Goal: Information Seeking & Learning: Learn about a topic

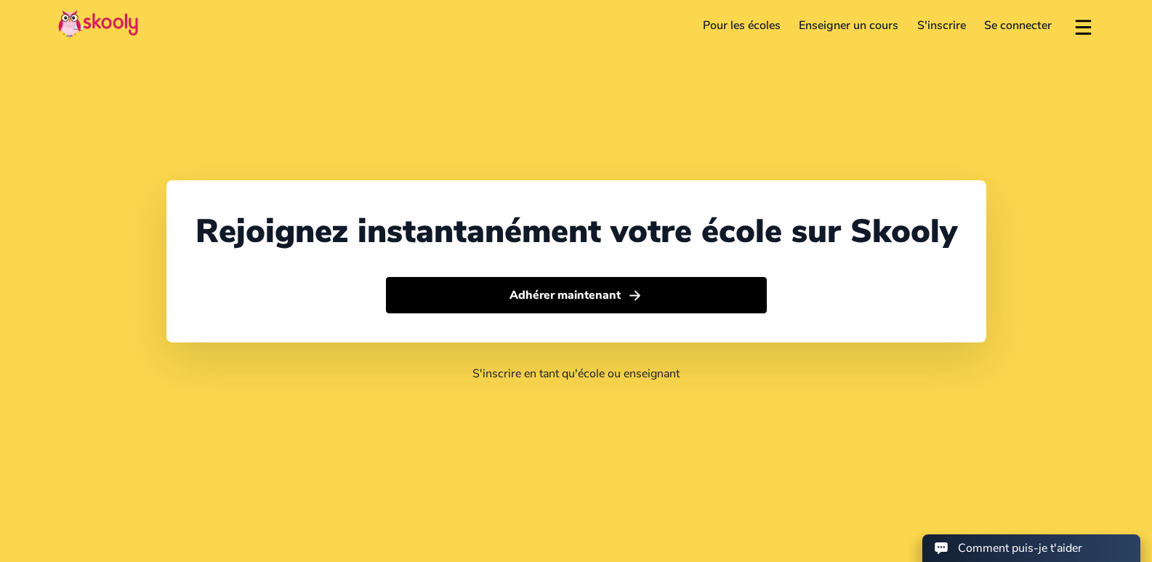
select select "212"
select select "[GEOGRAPHIC_DATA]"
select select "[GEOGRAPHIC_DATA]/[GEOGRAPHIC_DATA]"
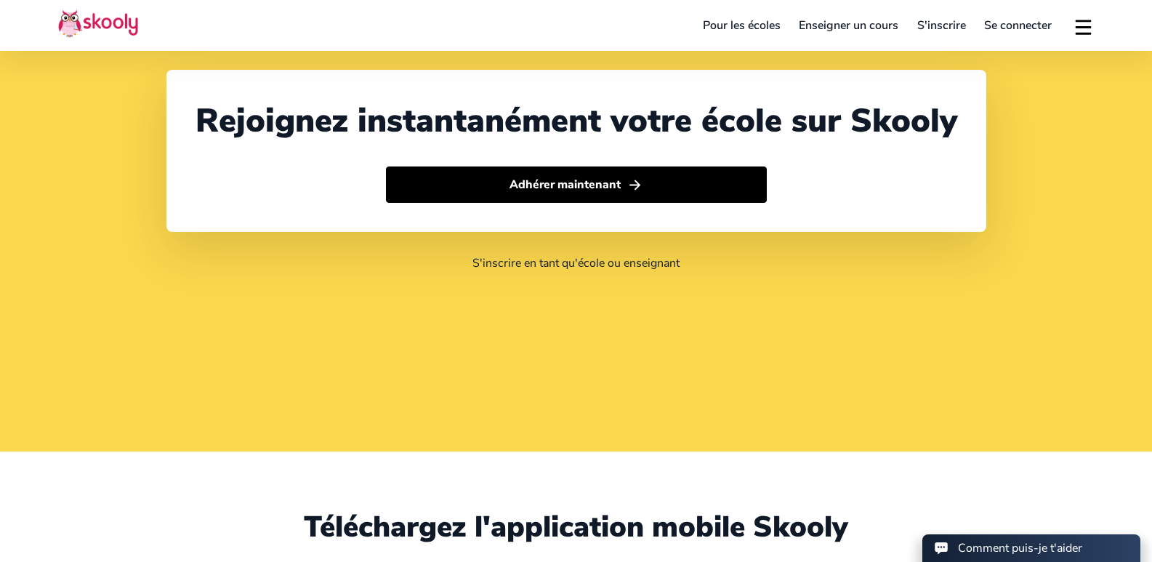
scroll to position [218, 0]
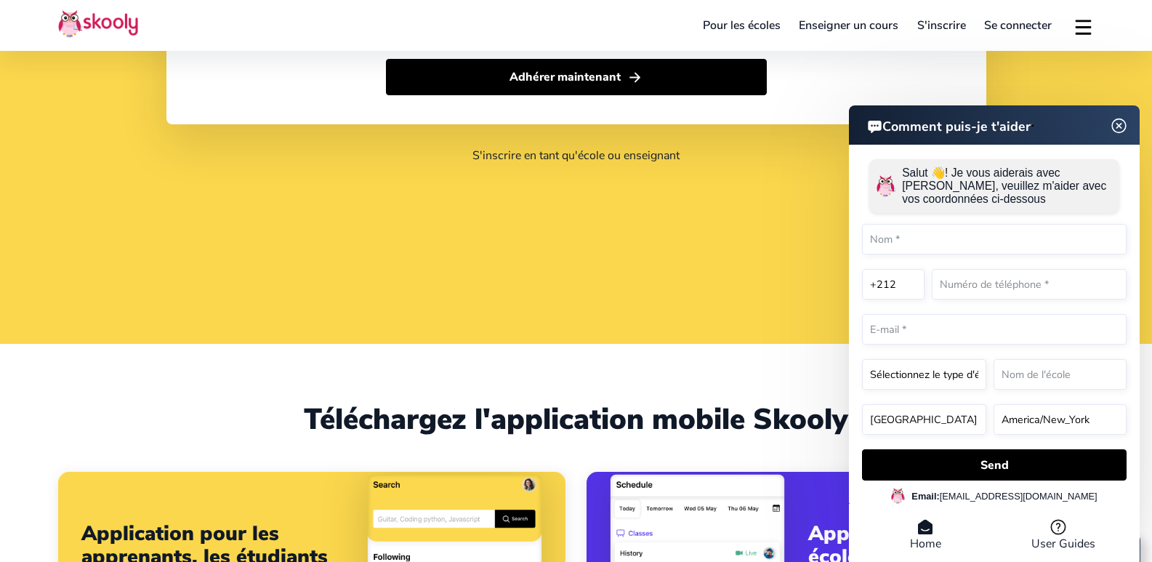
click at [1117, 119] on img at bounding box center [1120, 125] width 28 height 18
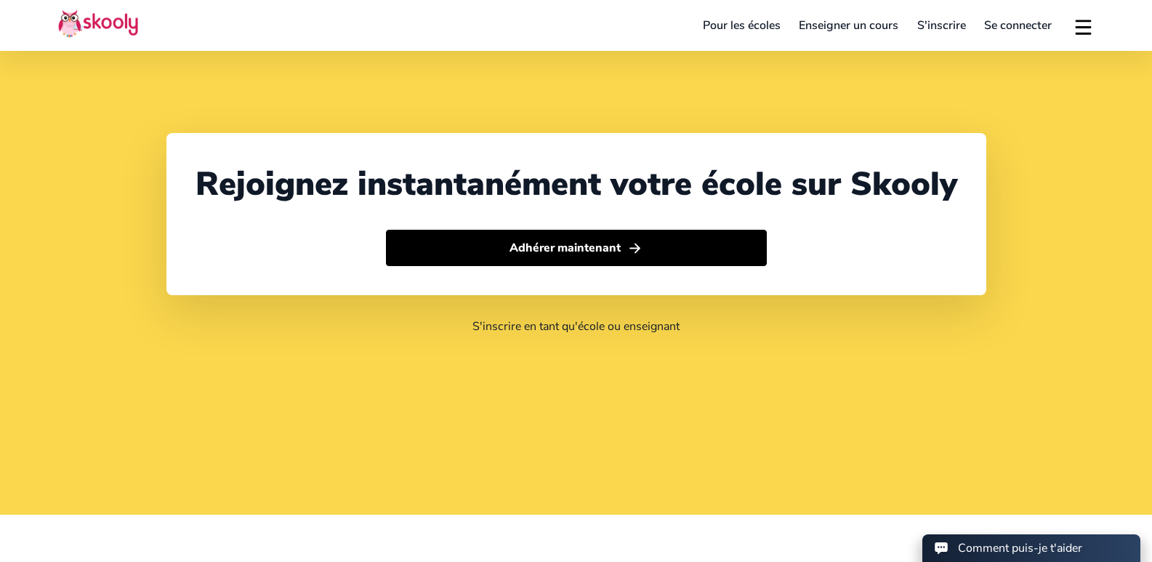
scroll to position [0, 0]
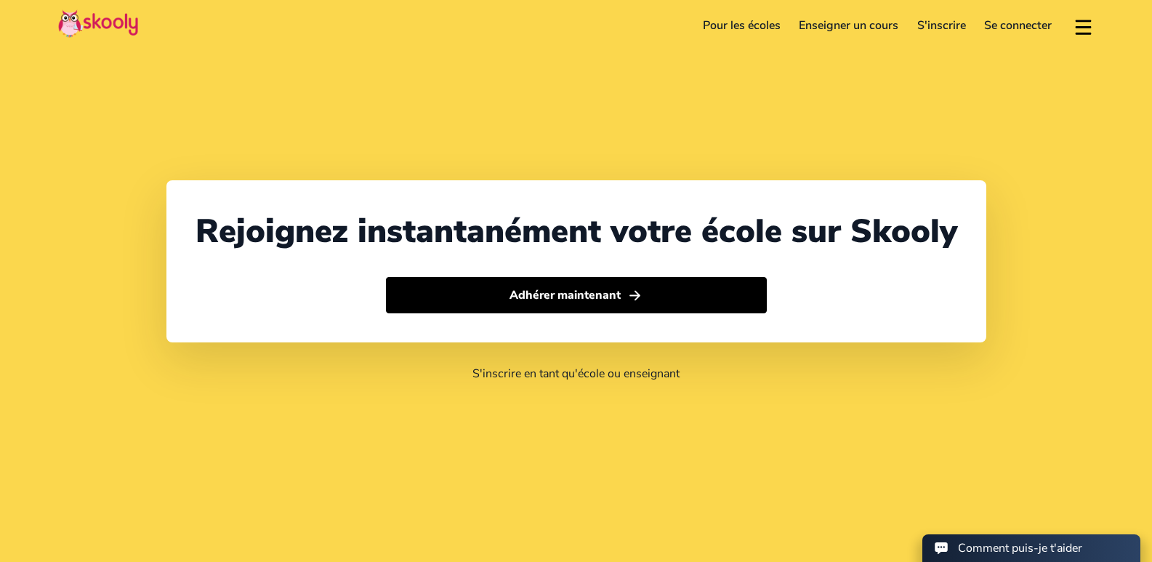
click at [1081, 29] on button at bounding box center [1083, 26] width 21 height 24
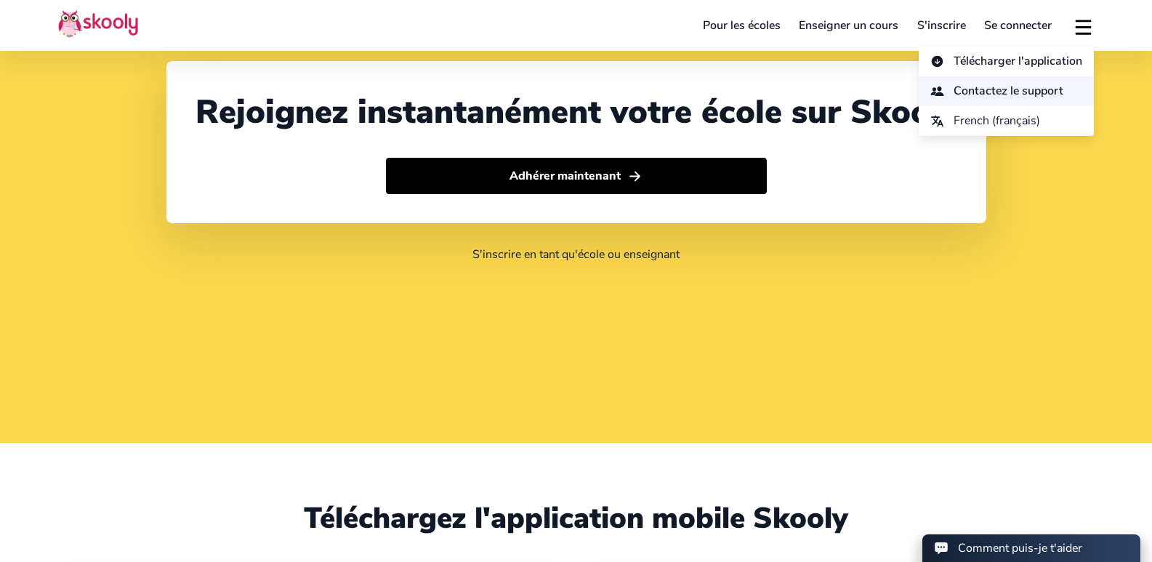
scroll to position [145, 0]
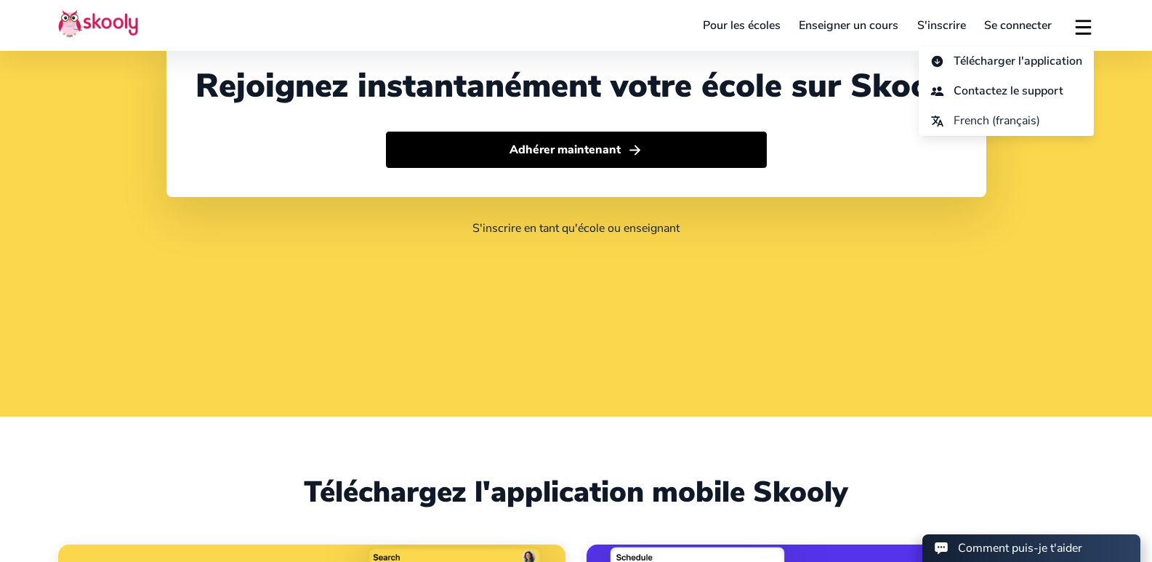
click at [286, 310] on div "Rejoignez instantanément votre école sur Skooly Adhérer maintenant S'inscrire e…" at bounding box center [576, 136] width 1152 height 562
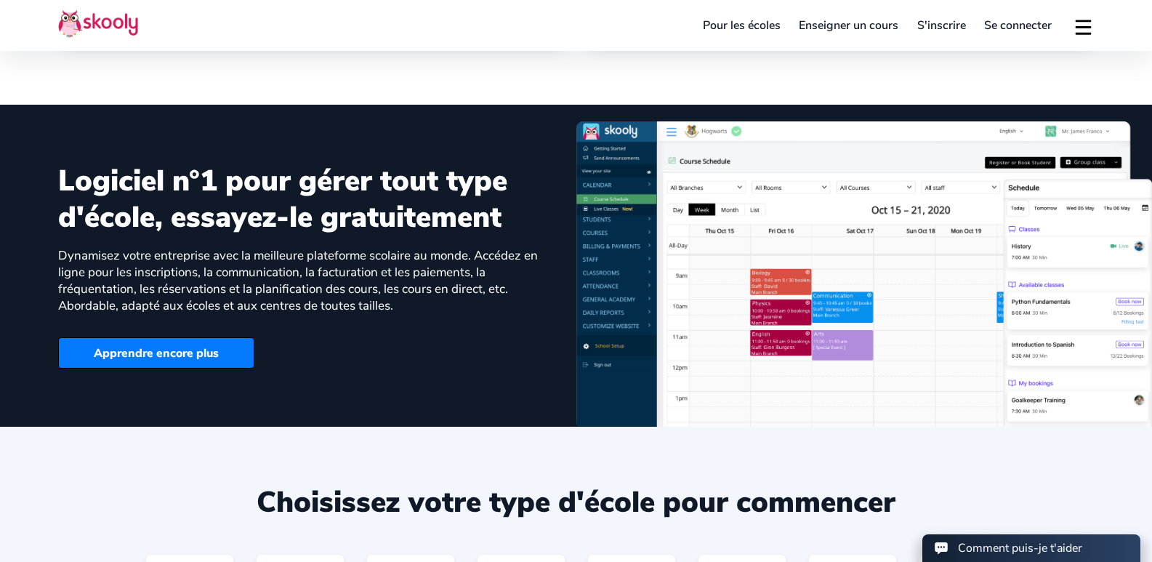
scroll to position [872, 0]
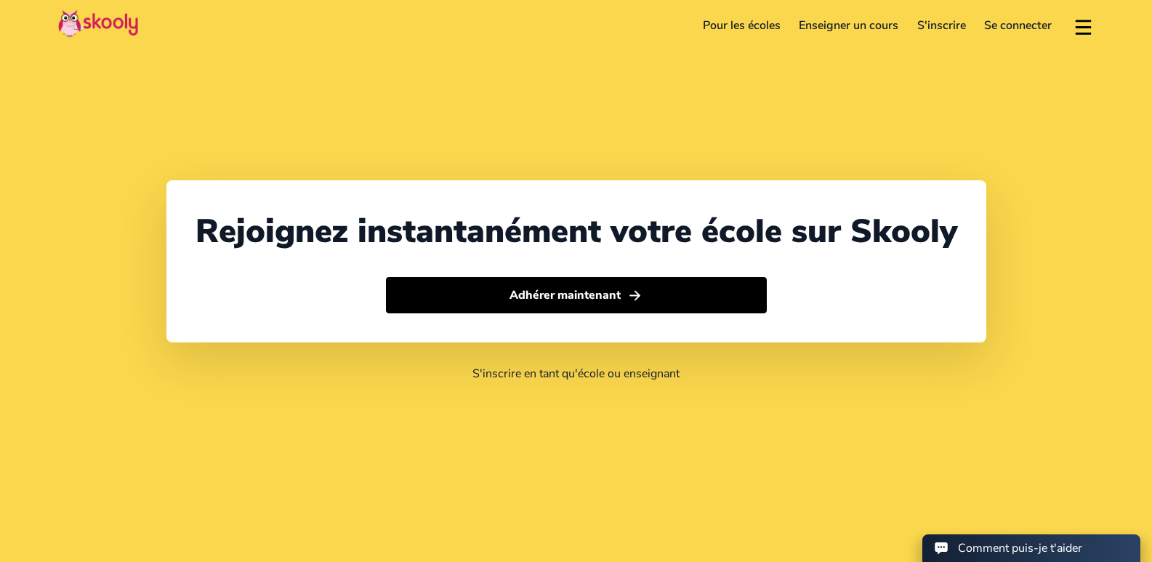
select select "212"
select select "[GEOGRAPHIC_DATA]"
select select "[GEOGRAPHIC_DATA]/[GEOGRAPHIC_DATA]"
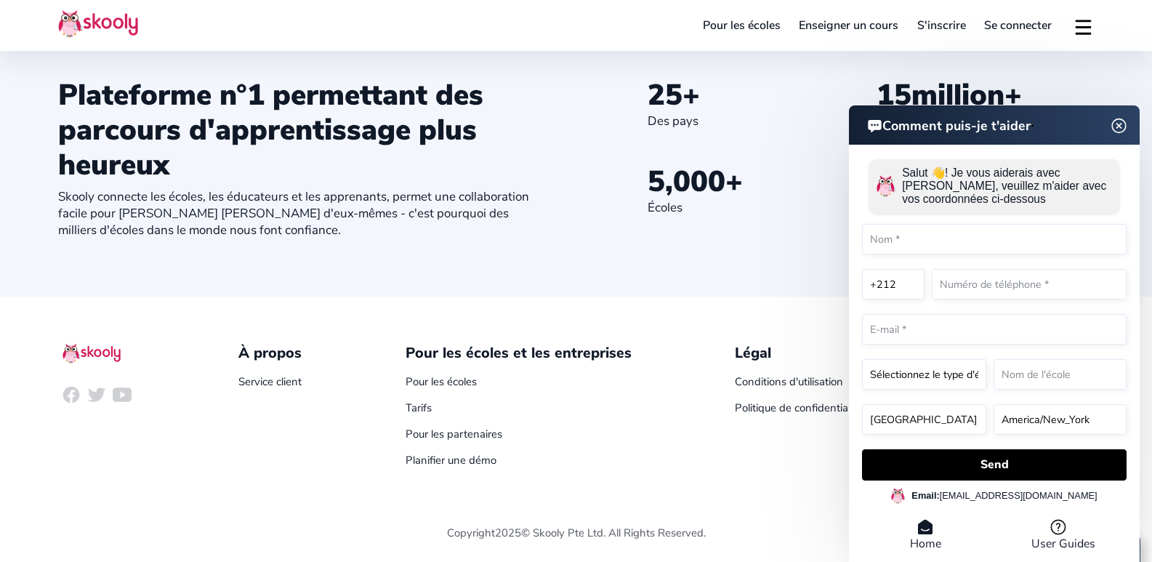
scroll to position [1552, 0]
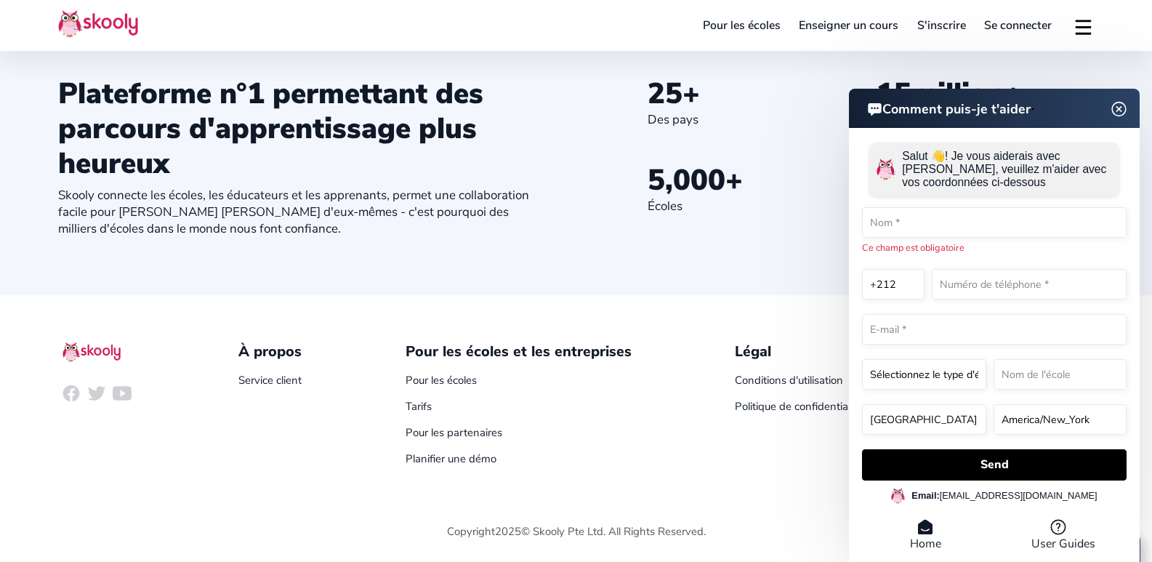
click at [1120, 118] on img at bounding box center [1120, 109] width 28 height 18
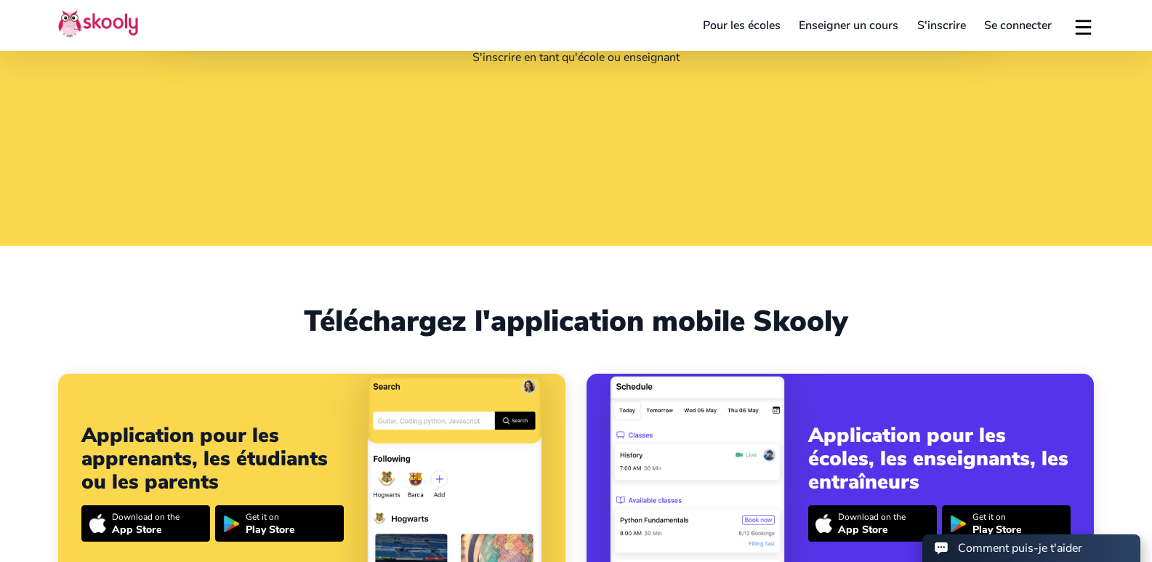
scroll to position [0, 0]
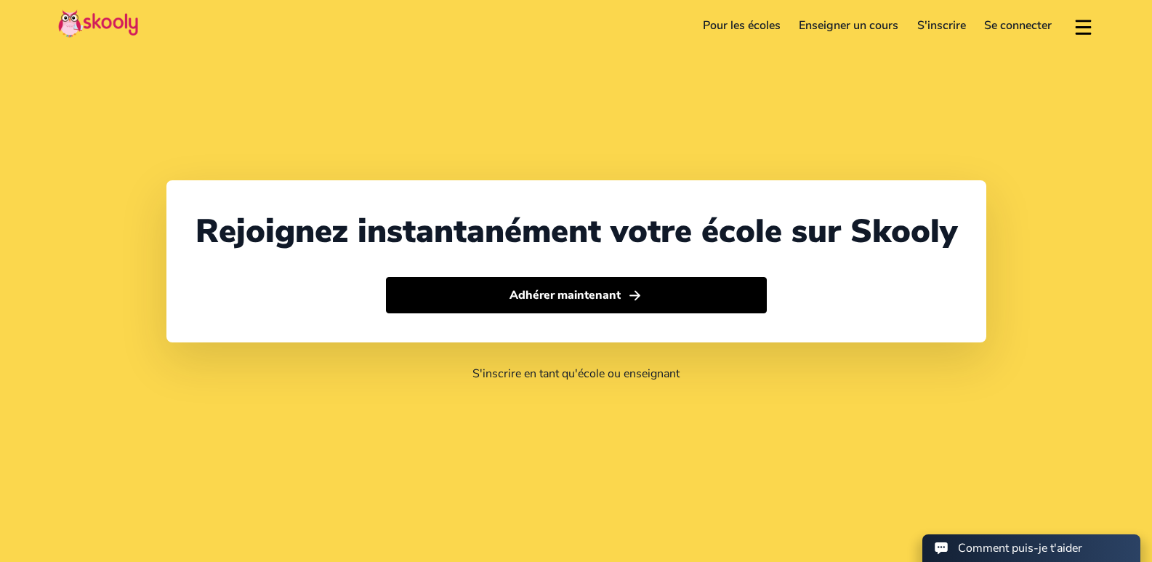
click at [1087, 25] on button at bounding box center [1083, 26] width 21 height 24
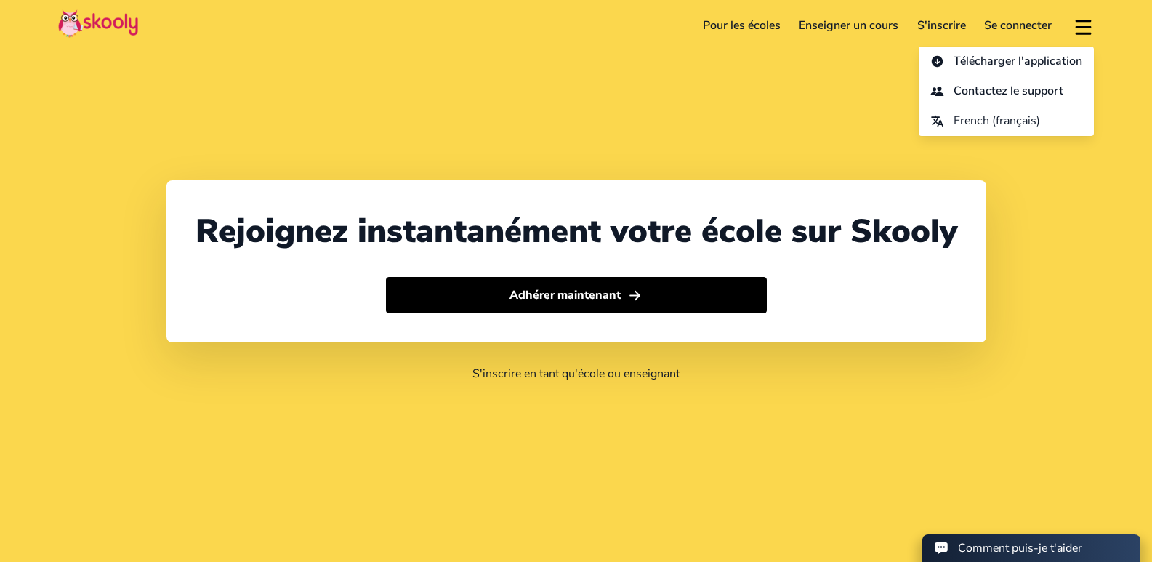
click at [832, 116] on div "Rejoignez instantanément votre école sur Skooly Adhérer maintenant S'inscrire e…" at bounding box center [576, 281] width 1152 height 562
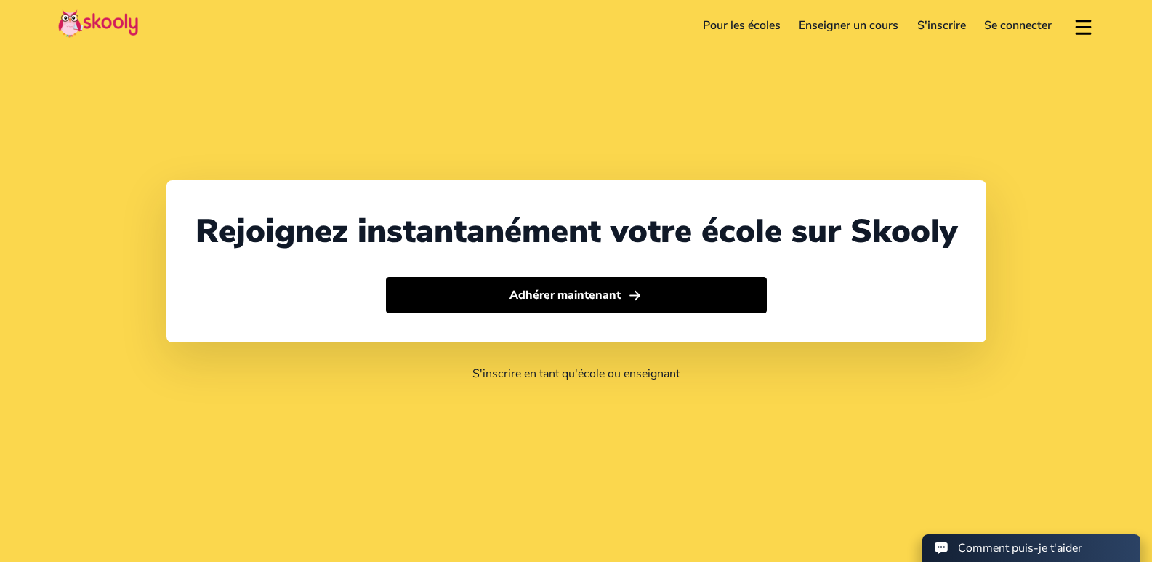
click at [741, 25] on link "Pour les écoles" at bounding box center [742, 25] width 97 height 23
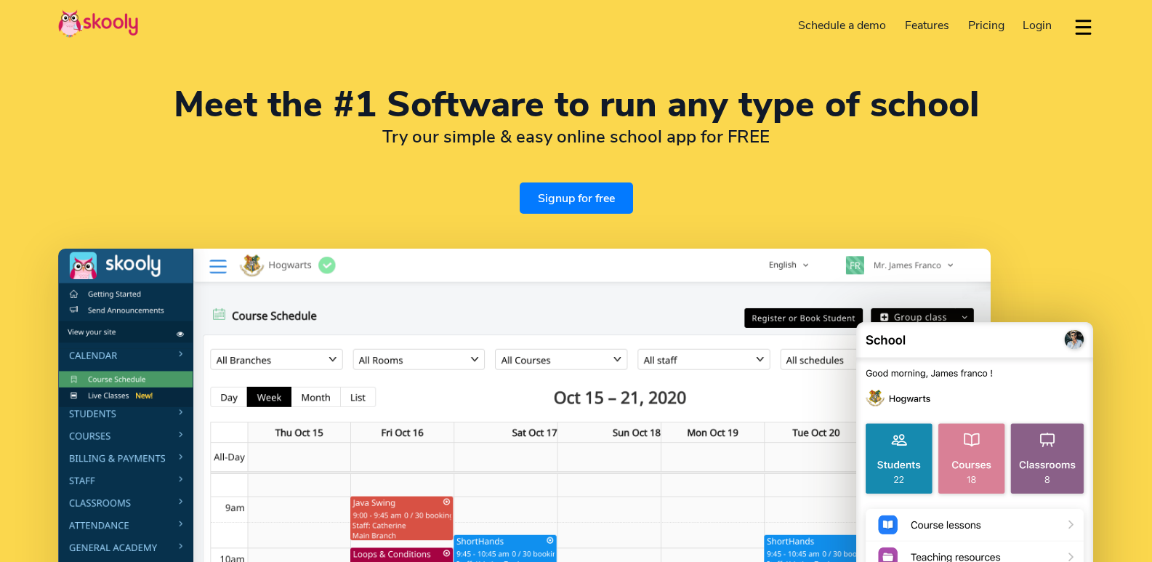
select select "en"
select select "212"
select select "[GEOGRAPHIC_DATA]"
select select "[GEOGRAPHIC_DATA]/[GEOGRAPHIC_DATA]"
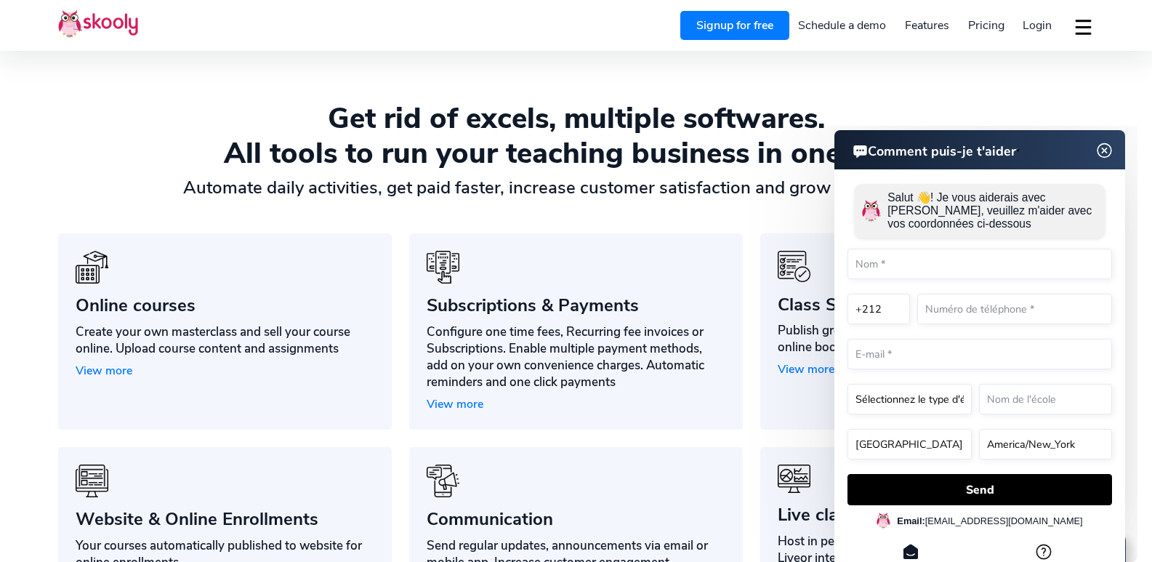
scroll to position [1018, 0]
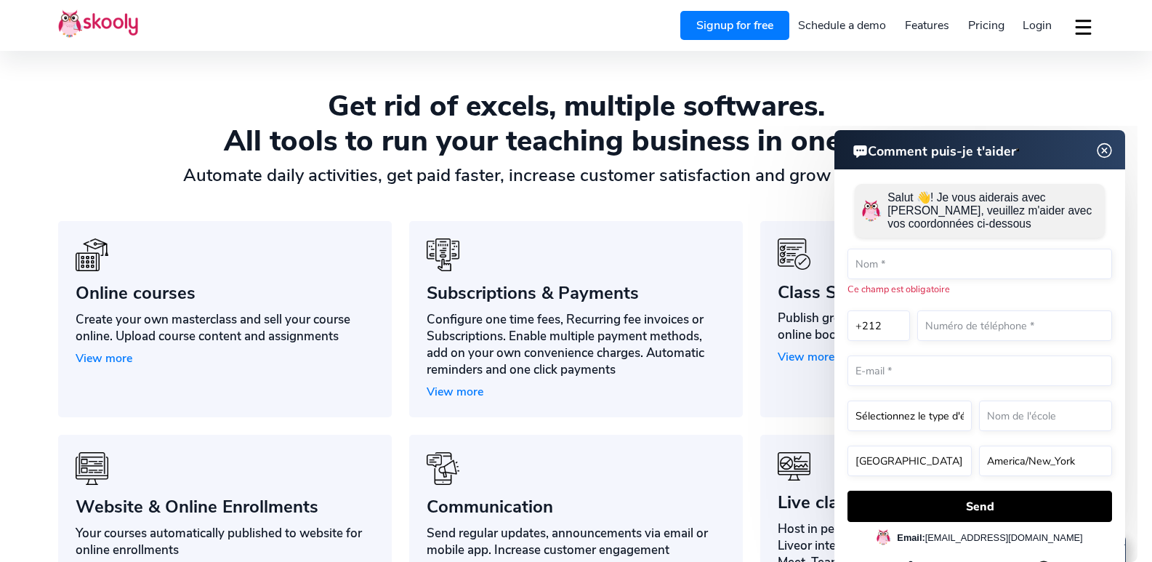
click at [1106, 144] on img at bounding box center [1105, 151] width 28 height 18
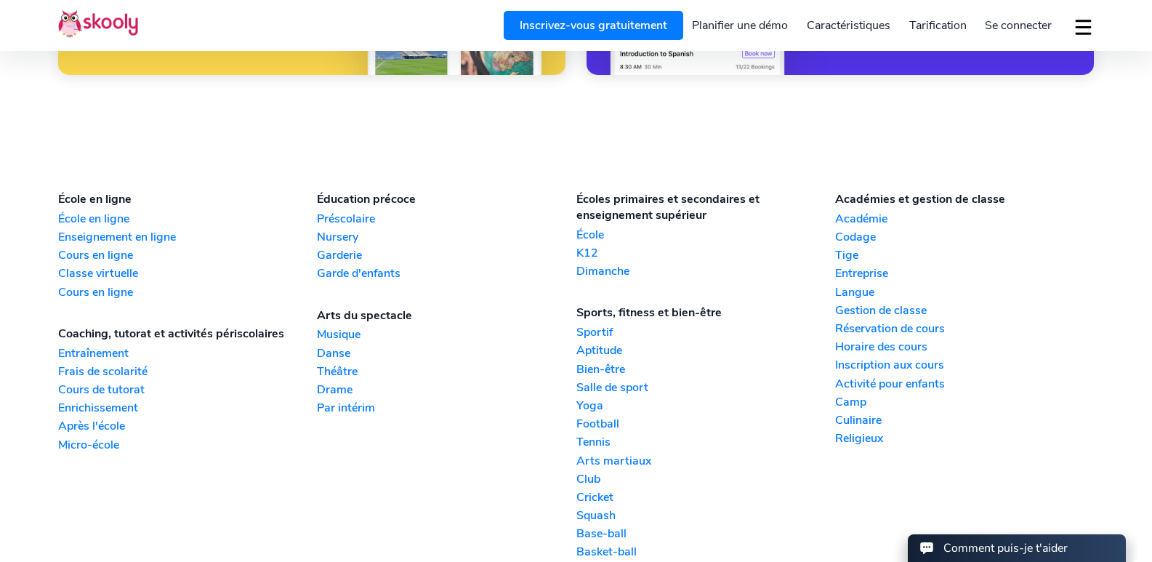
scroll to position [3417, 0]
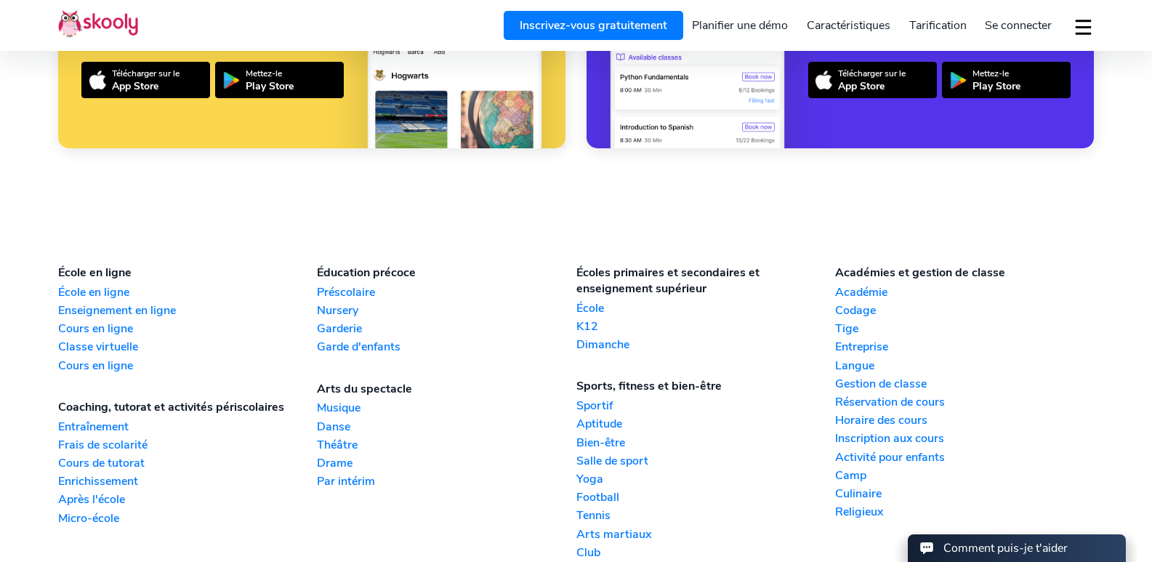
click at [584, 316] on font "École" at bounding box center [591, 308] width 28 height 16
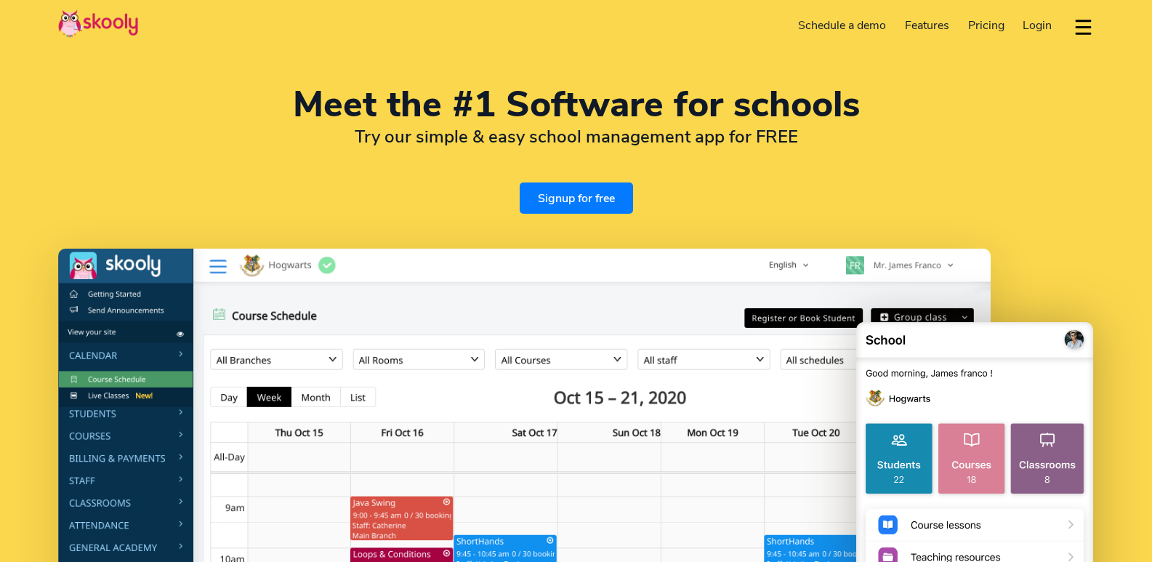
select select "en"
select select "212"
select select "[GEOGRAPHIC_DATA]"
select select "[GEOGRAPHIC_DATA]/[GEOGRAPHIC_DATA]"
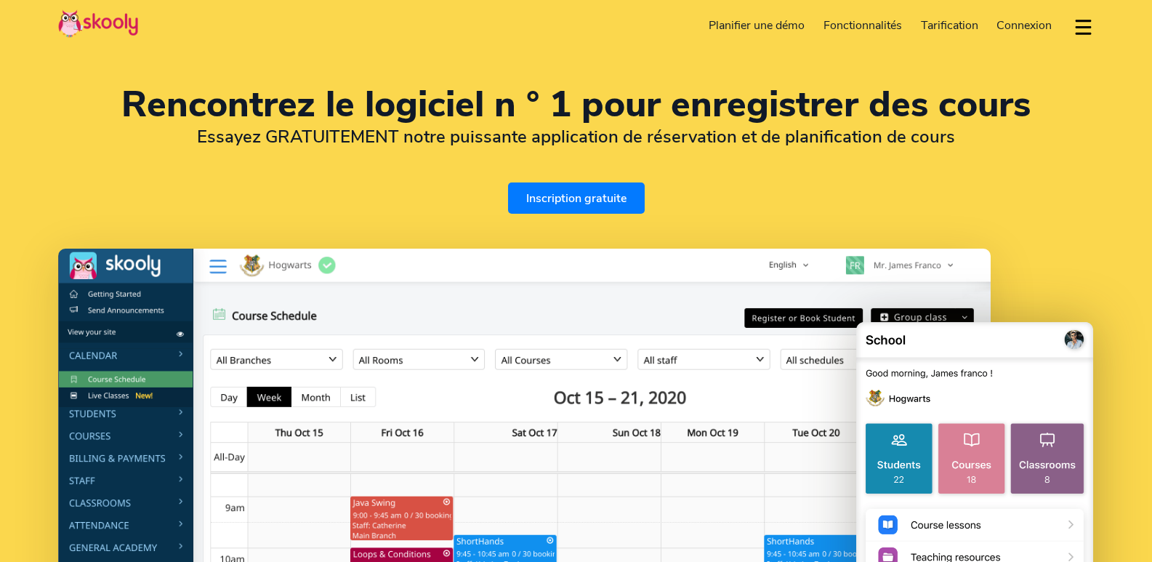
select select "fr"
select select "212"
select select "[GEOGRAPHIC_DATA]"
select select "[GEOGRAPHIC_DATA]/[GEOGRAPHIC_DATA]"
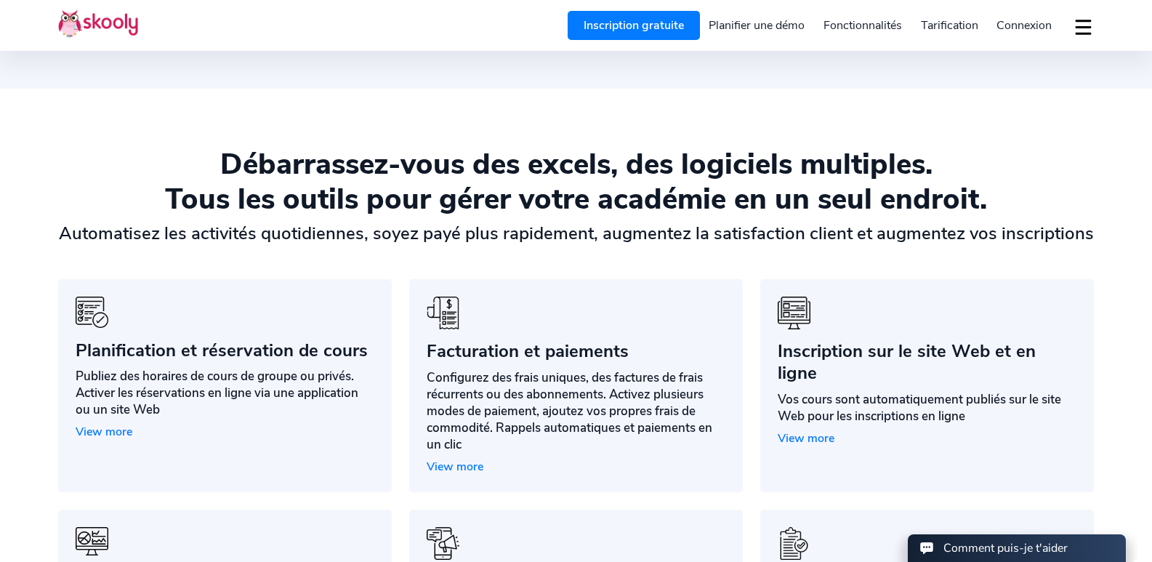
scroll to position [1091, 0]
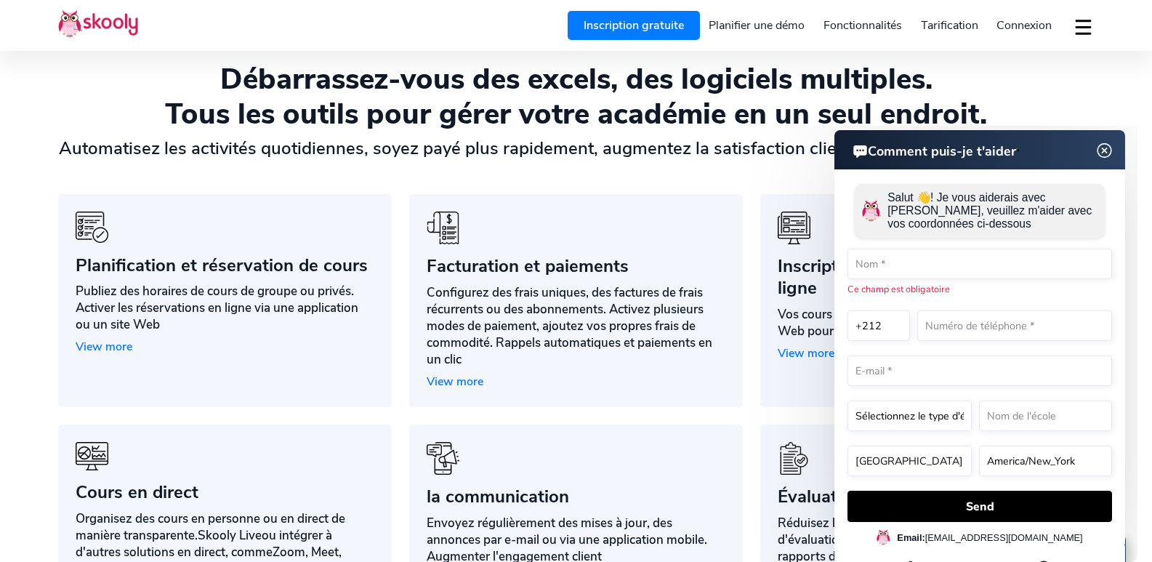
click at [1105, 150] on img at bounding box center [1105, 151] width 28 height 18
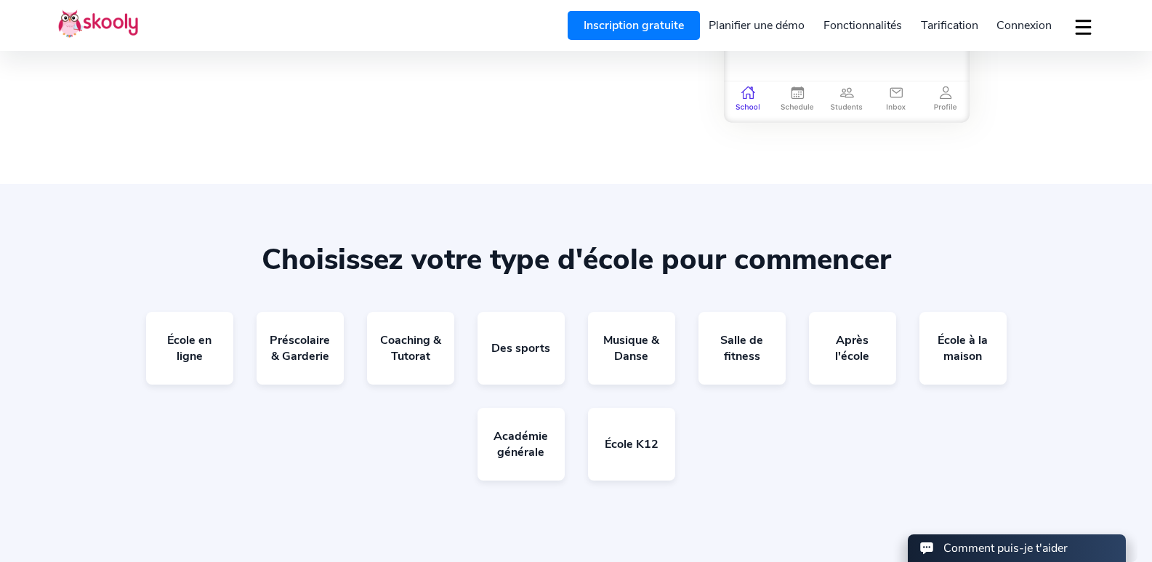
scroll to position [2835, 0]
